Goal: Entertainment & Leisure: Consume media (video, audio)

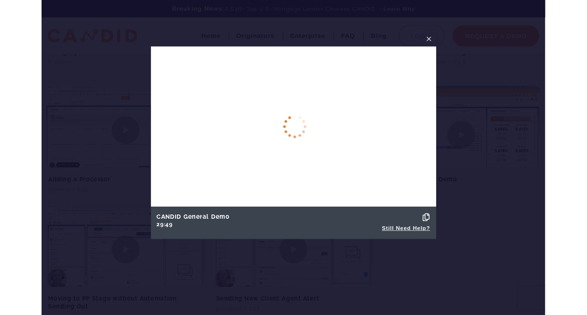
scroll to position [654, 0]
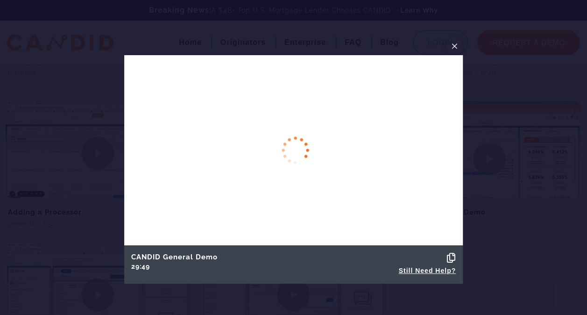
click at [456, 46] on span "×" at bounding box center [454, 46] width 7 height 14
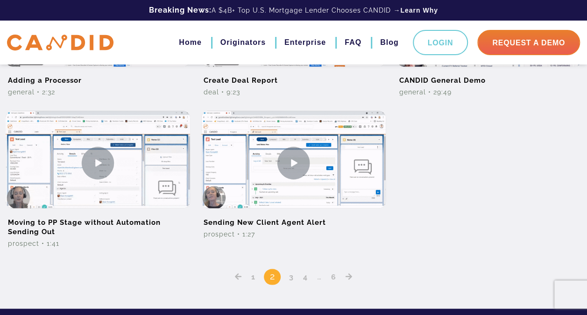
scroll to position [789, 0]
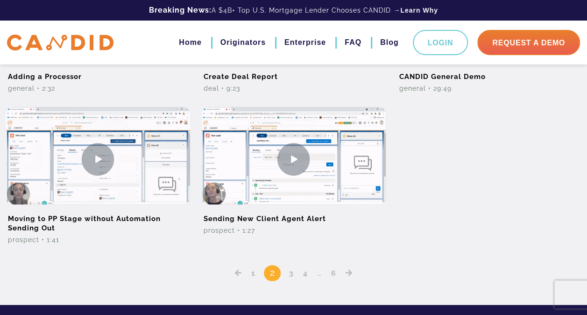
click at [347, 270] on icon "Posts pagination" at bounding box center [349, 272] width 7 height 7
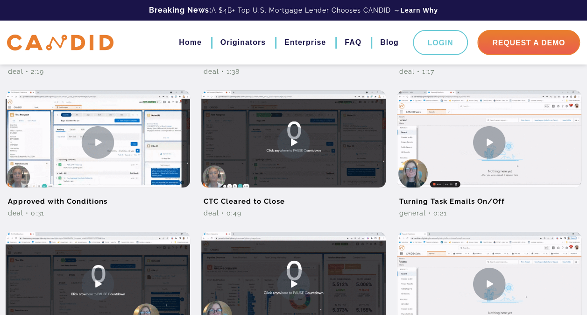
scroll to position [366, 0]
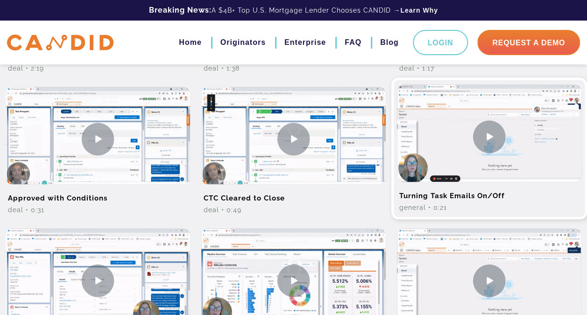
click at [483, 136] on img at bounding box center [489, 137] width 184 height 104
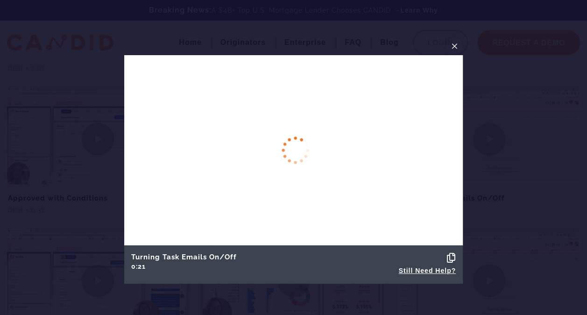
click at [454, 46] on span "×" at bounding box center [454, 46] width 7 height 14
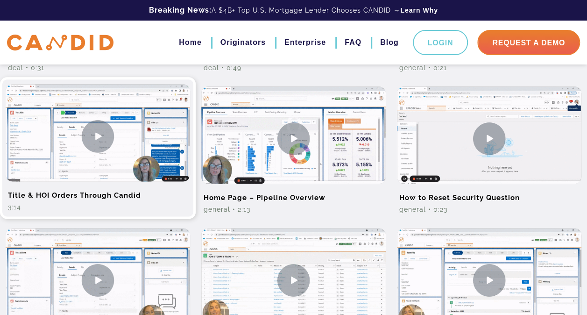
scroll to position [516, 0]
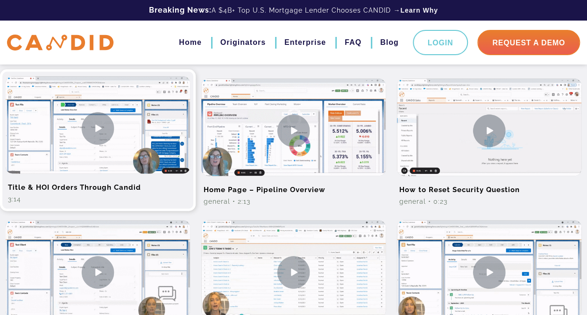
click at [99, 135] on img at bounding box center [98, 128] width 184 height 104
